Goal: Information Seeking & Learning: Check status

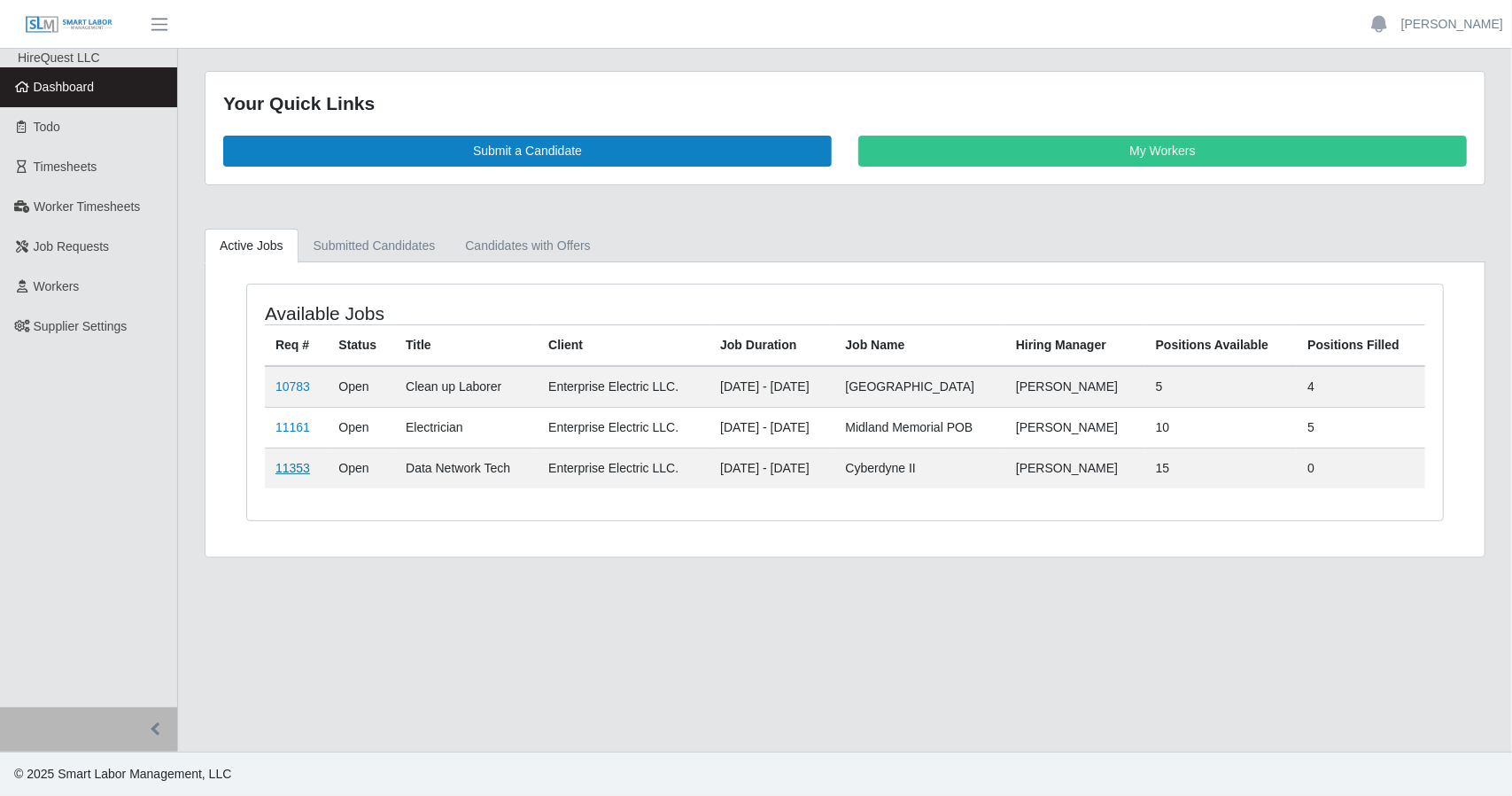
click at [282, 465] on link "11353" at bounding box center [292, 468] width 35 height 14
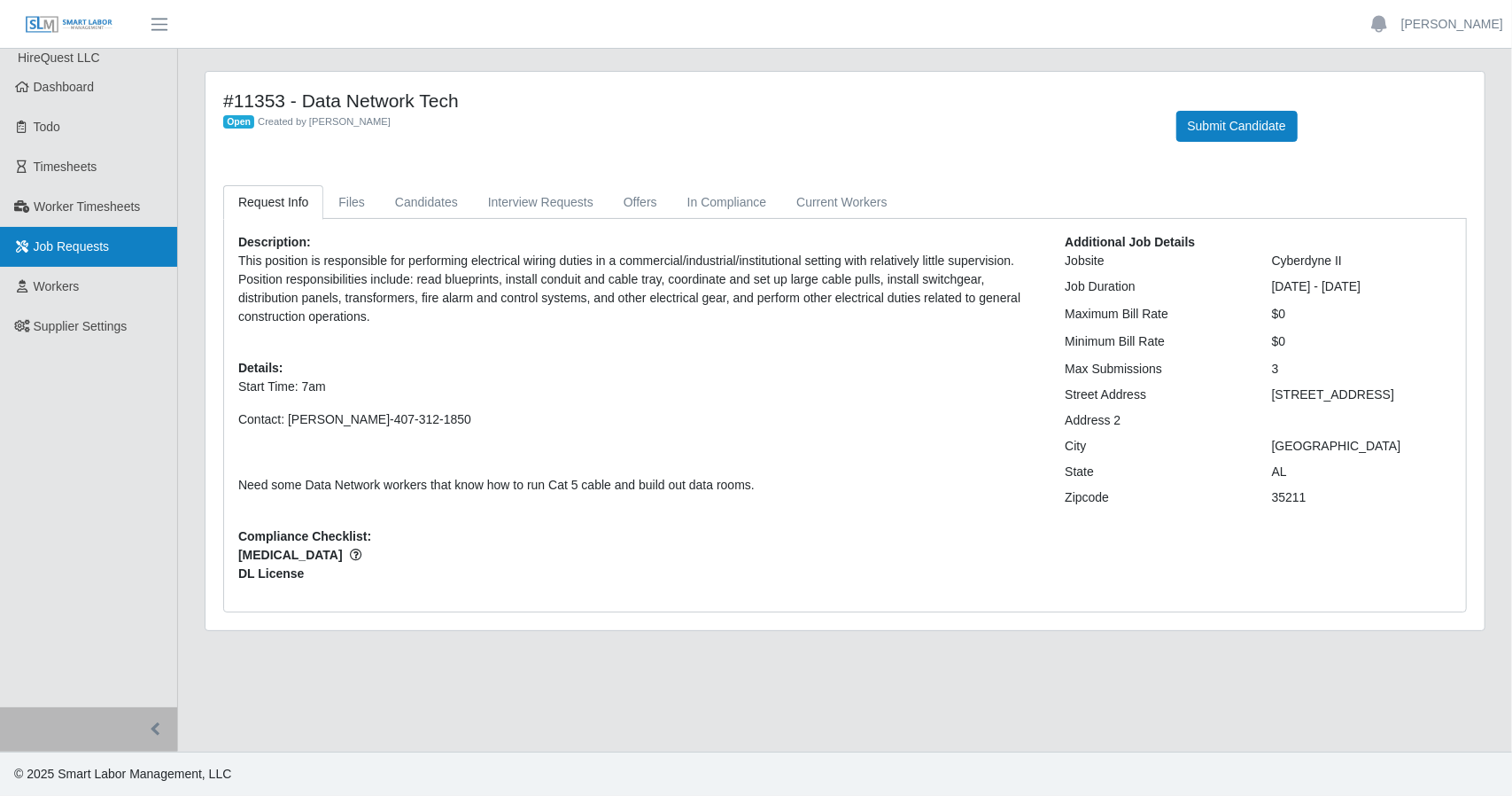
click at [131, 228] on link "Job Requests" at bounding box center [88, 246] width 177 height 40
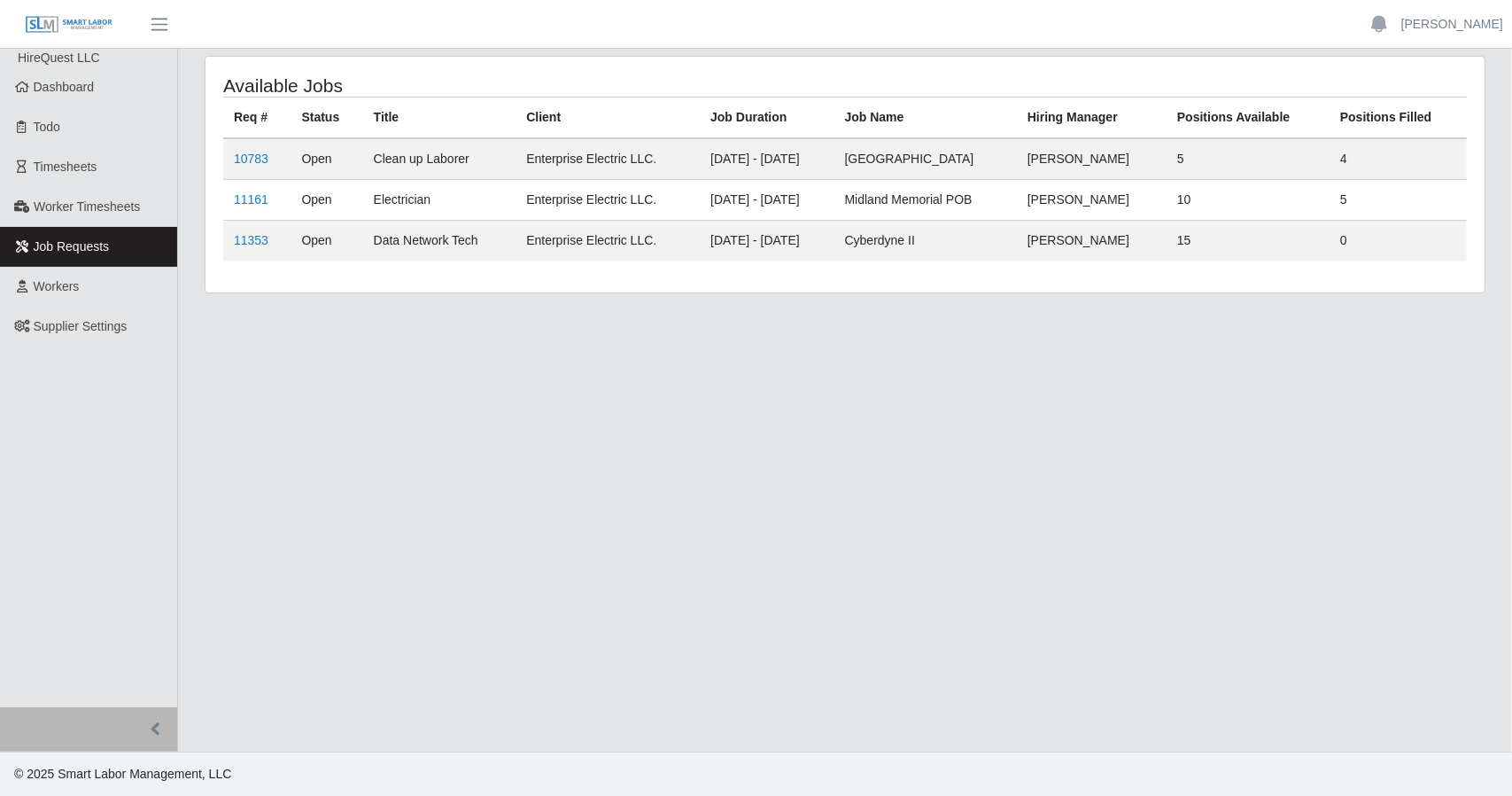
click at [131, 228] on link "Job Requests" at bounding box center [88, 246] width 177 height 40
click at [247, 200] on link "11161" at bounding box center [250, 200] width 35 height 14
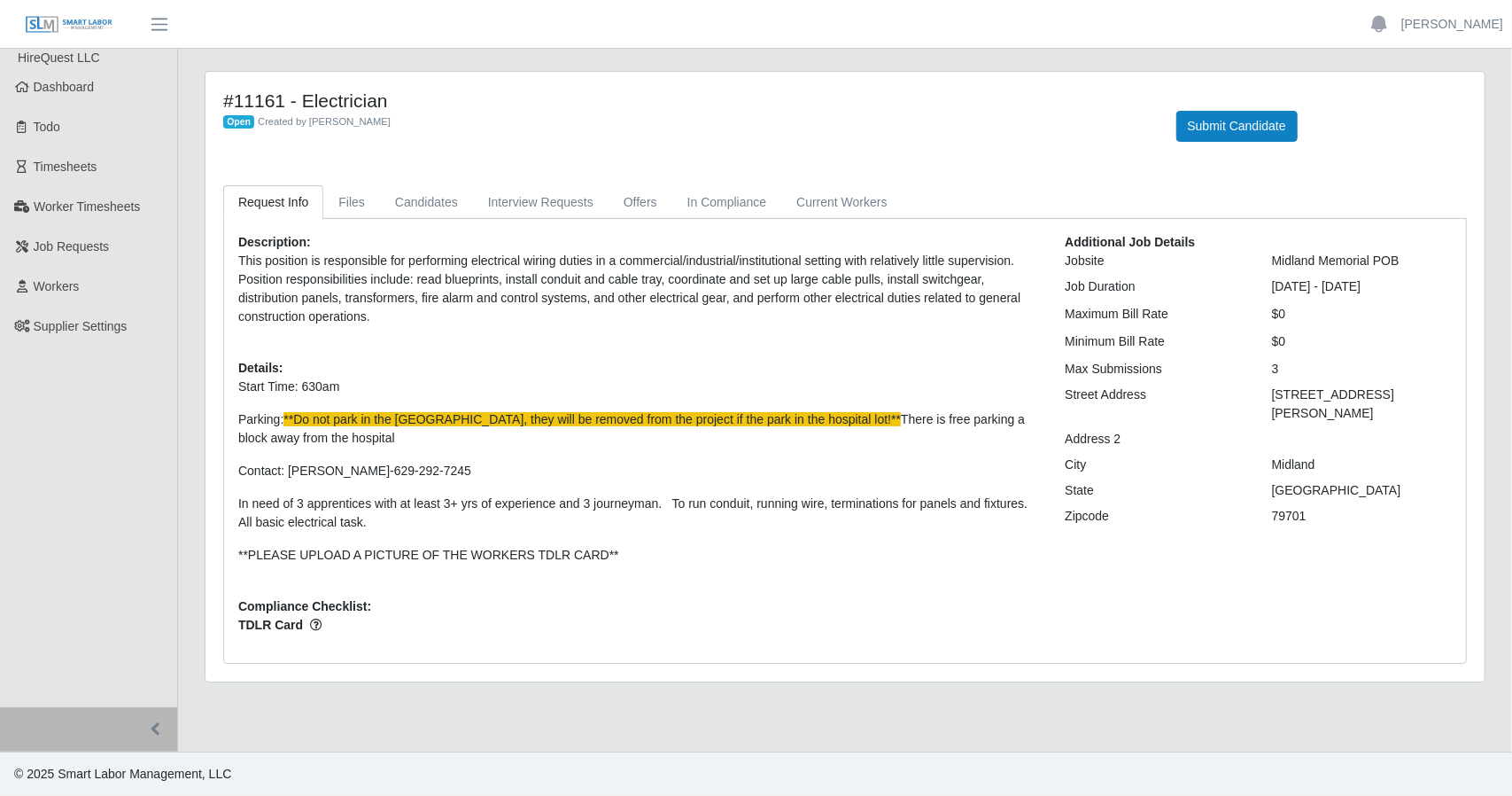
click at [247, 200] on link "Request Info" at bounding box center [273, 202] width 100 height 35
drag, startPoint x: 0, startPoint y: 0, endPoint x: 247, endPoint y: 200, distance: 317.8
click at [247, 200] on link "Request Info" at bounding box center [273, 202] width 100 height 35
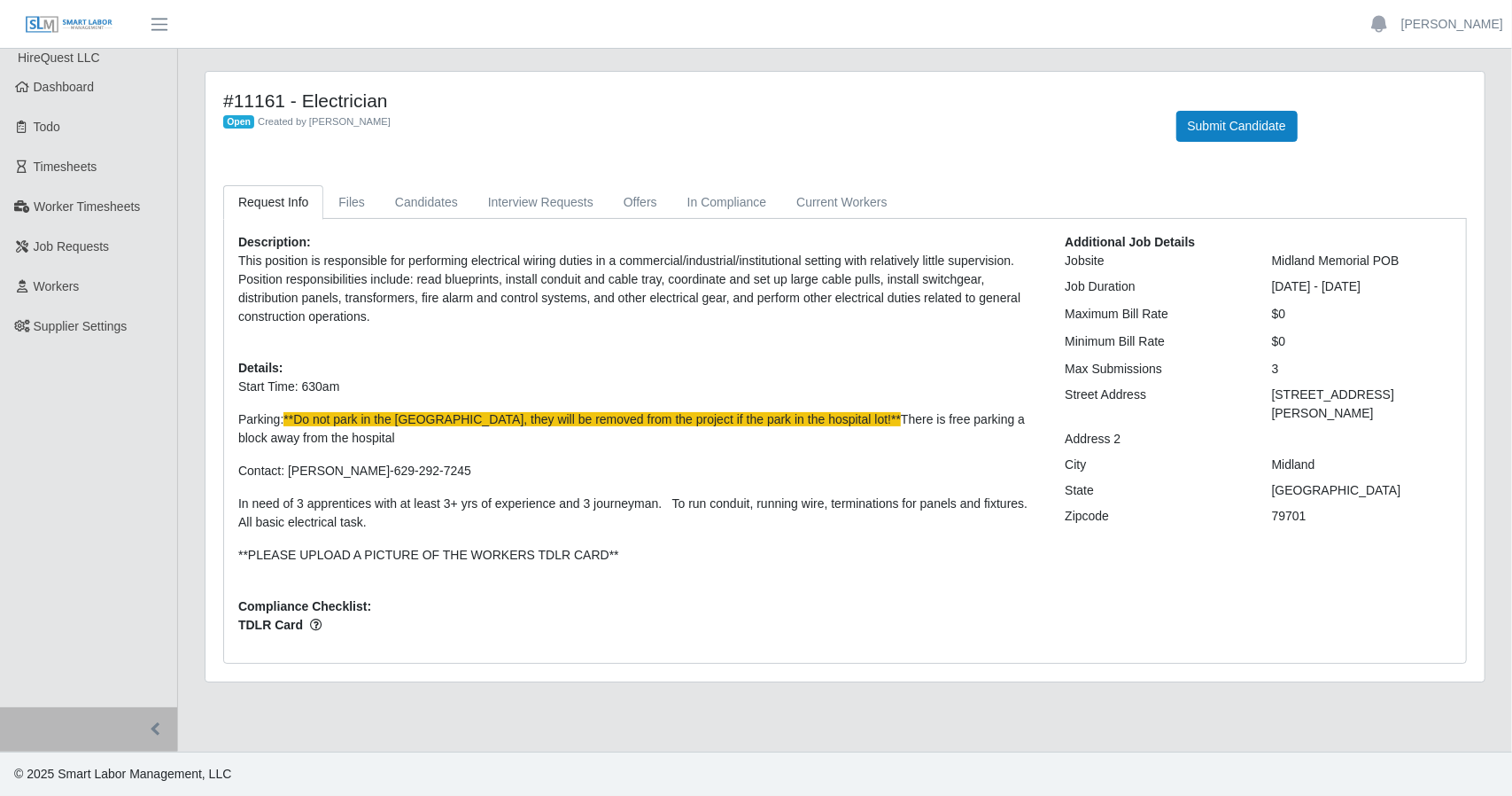
click at [247, 200] on link "Request Info" at bounding box center [273, 202] width 100 height 35
